Goal: Transaction & Acquisition: Purchase product/service

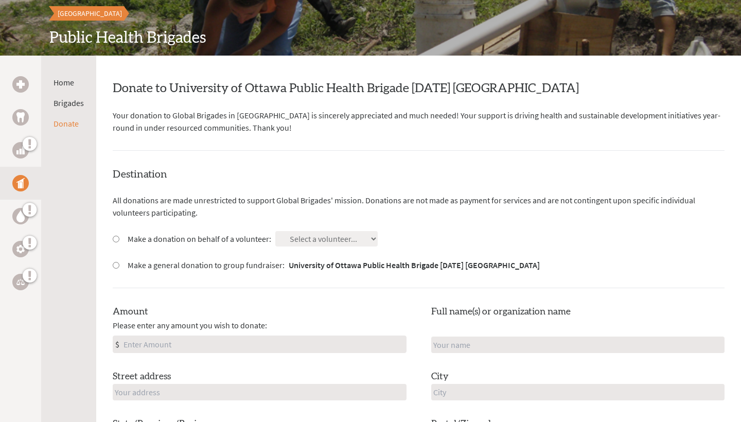
scroll to position [128, 0]
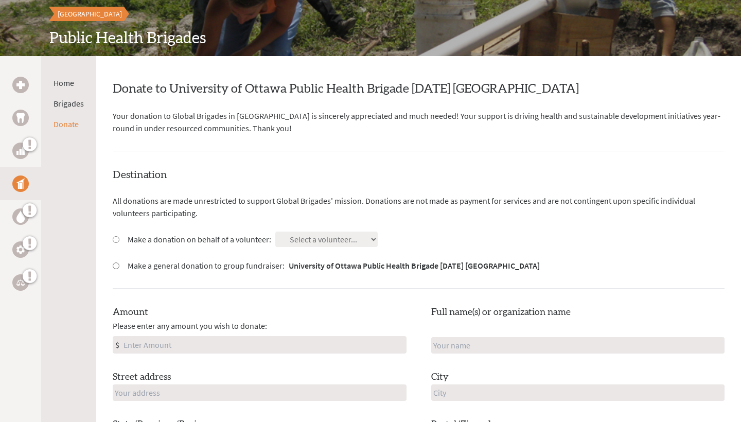
click at [115, 262] on input "Make a general donation to group fundraiser: University of Ottawa Public Health…" at bounding box center [116, 265] width 7 height 7
radio input "true"
click at [115, 238] on input "Make a donation on behalf of a volunteer:" at bounding box center [116, 239] width 7 height 7
radio input "true"
click at [119, 266] on div "Make a general donation to group fundraiser: University of Ottawa Public Health…" at bounding box center [419, 265] width 612 height 12
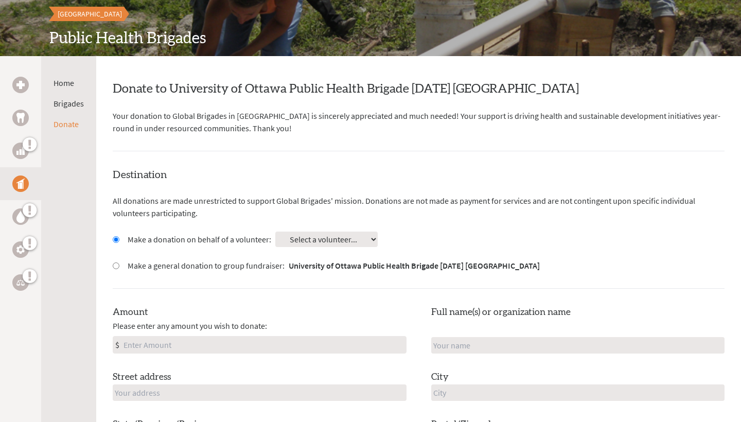
click at [119, 263] on div "Make a general donation to group fundraiser: University of Ottawa Public Health…" at bounding box center [419, 265] width 612 height 12
click at [115, 263] on input "Make a general donation to group fundraiser: University of Ottawa Public Health…" at bounding box center [116, 265] width 7 height 7
radio input "true"
click at [328, 251] on div "Destination All donations are made unrestricted to support Global Brigades' mis…" at bounding box center [419, 340] width 612 height 345
drag, startPoint x: 116, startPoint y: 237, endPoint x: 124, endPoint y: 237, distance: 7.7
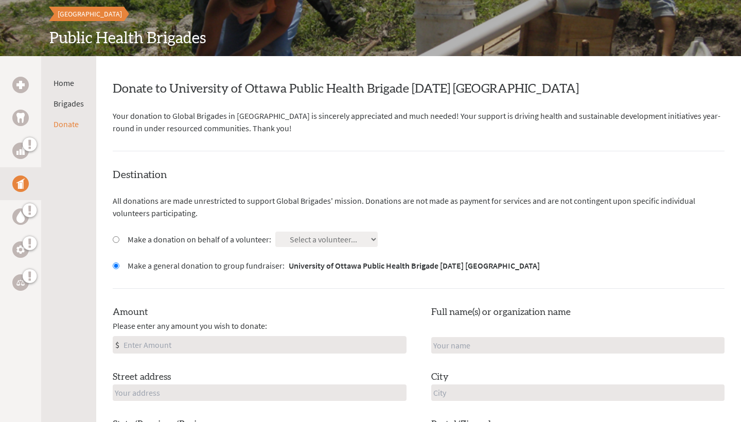
click at [115, 237] on input "Make a donation on behalf of a volunteer:" at bounding box center [116, 239] width 7 height 7
radio input "true"
click at [115, 259] on div "Make a general donation to group fundraiser: University of Ottawa Public Health…" at bounding box center [419, 265] width 612 height 12
click at [115, 263] on input "Make a general donation to group fundraiser: University of Ottawa Public Health…" at bounding box center [116, 265] width 7 height 7
radio input "true"
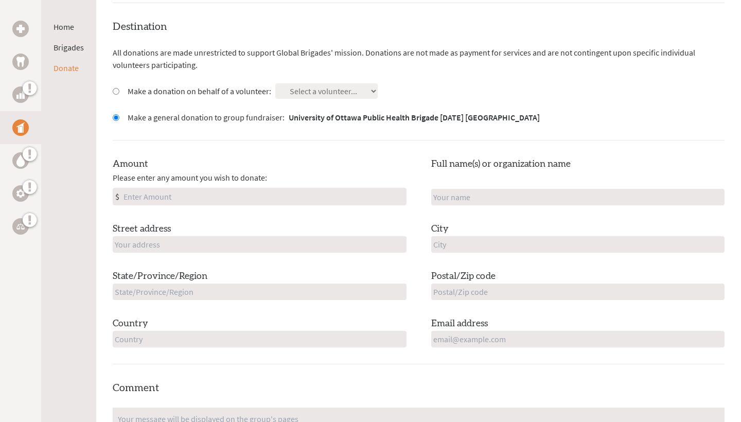
scroll to position [285, 0]
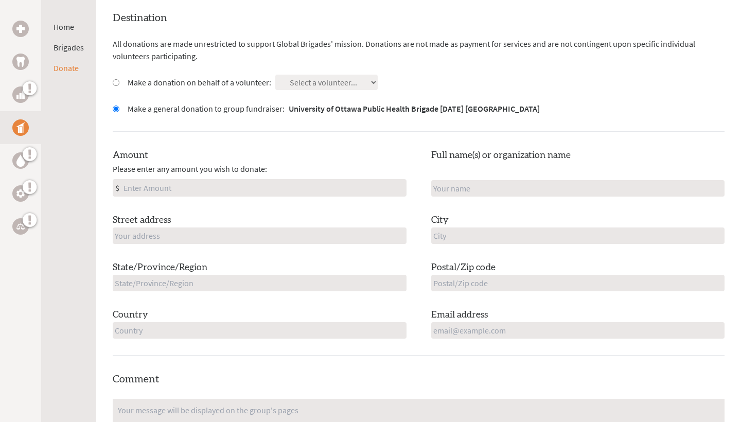
click at [212, 188] on input "Amount" at bounding box center [263, 188] width 285 height 16
type input "1"
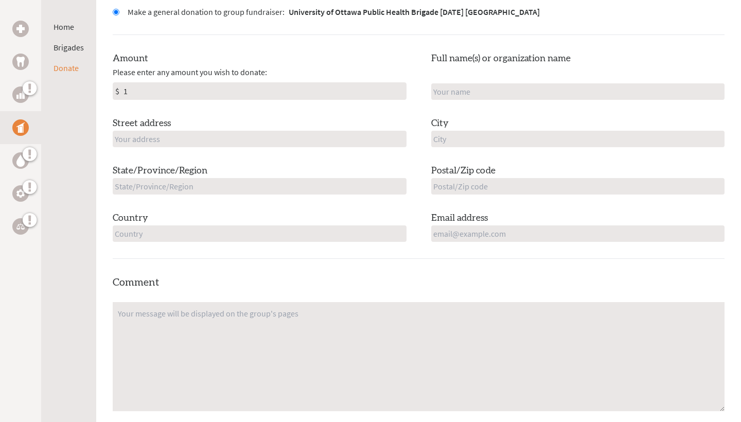
click at [347, 249] on div "Destination All donations are made unrestricted to support Global Brigades' mis…" at bounding box center [419, 86] width 612 height 345
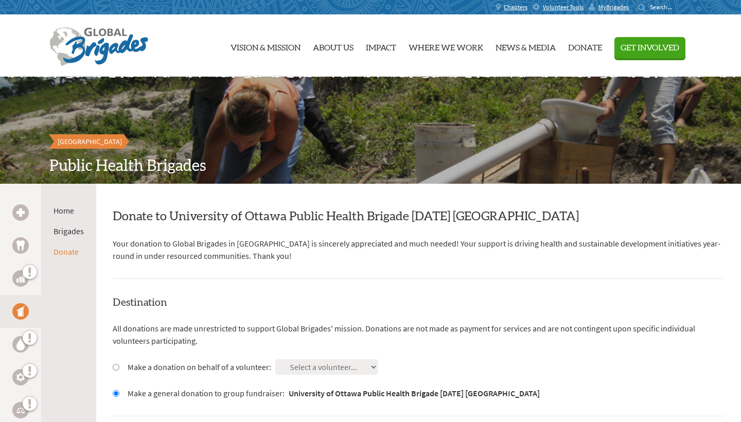
scroll to position [0, 0]
